Goal: Find specific page/section: Find specific page/section

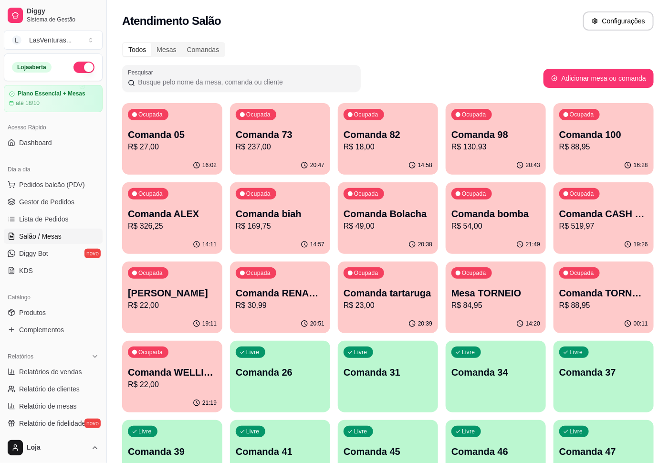
scroll to position [81, 0]
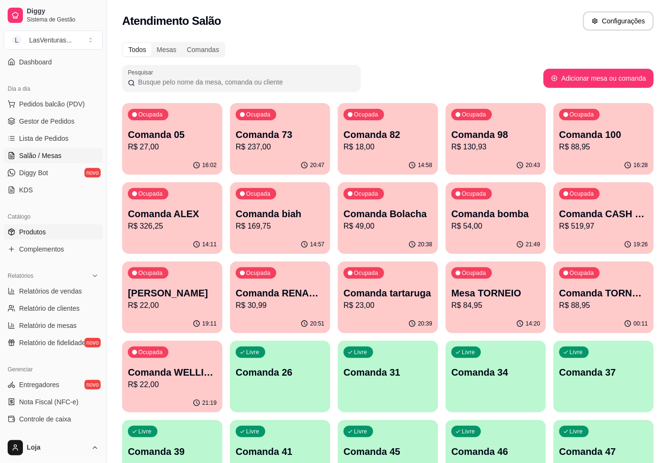
drag, startPoint x: 40, startPoint y: 260, endPoint x: 38, endPoint y: 229, distance: 30.6
click at [40, 258] on div "Catálogo Produtos Complementos" at bounding box center [53, 232] width 106 height 55
click at [39, 235] on span "Produtos" at bounding box center [32, 232] width 27 height 10
click at [38, 229] on span "Produtos" at bounding box center [32, 232] width 27 height 10
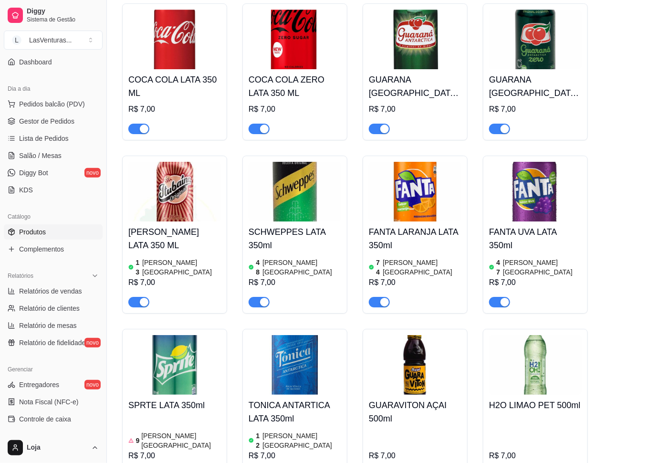
scroll to position [5154, 0]
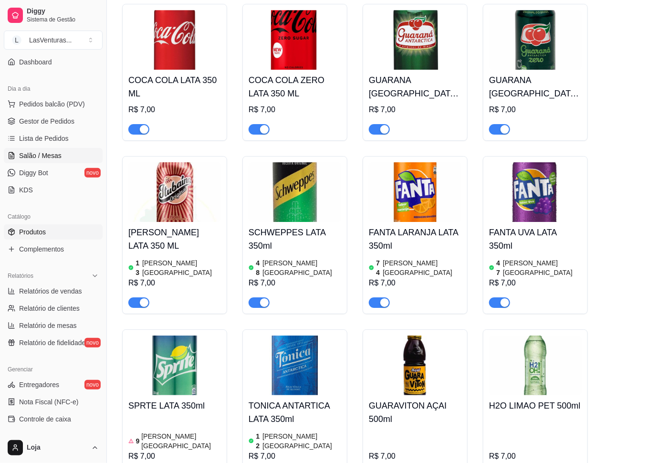
click at [43, 152] on span "Salão / Mesas" at bounding box center [40, 156] width 42 height 10
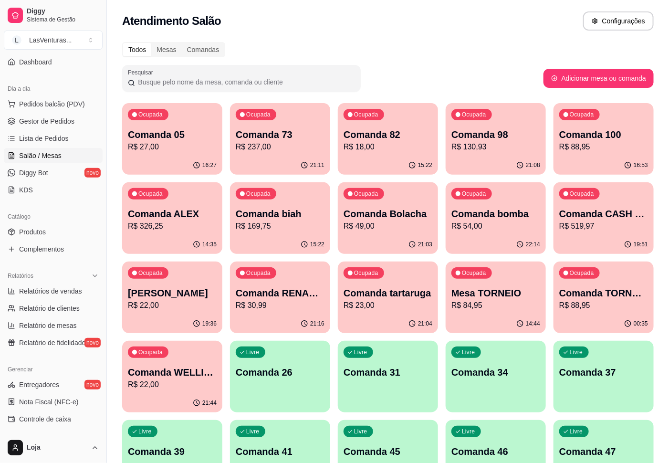
click at [490, 16] on div "Atendimento Salão Configurações" at bounding box center [388, 20] width 532 height 19
